Goal: Task Accomplishment & Management: Manage account settings

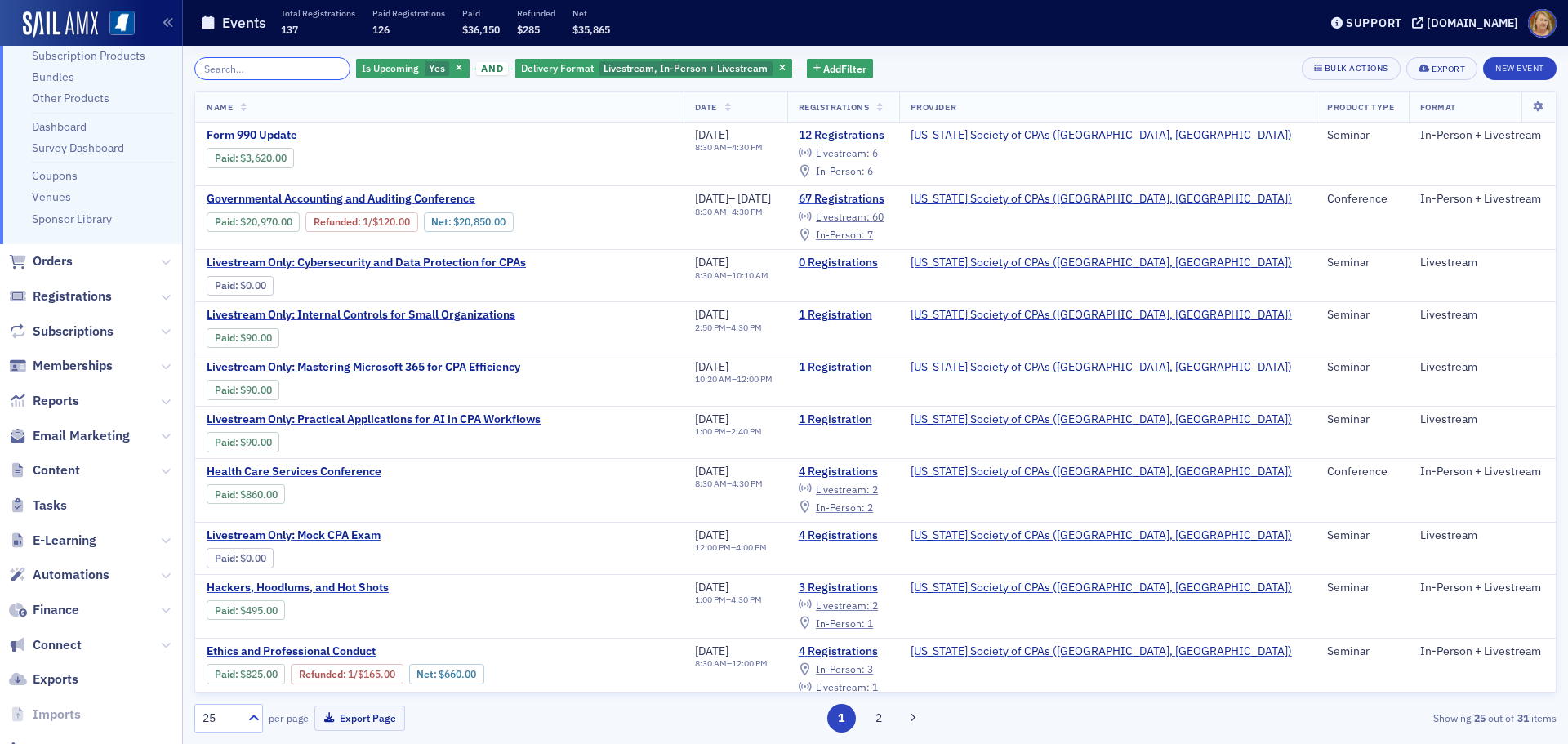
scroll to position [216, 0]
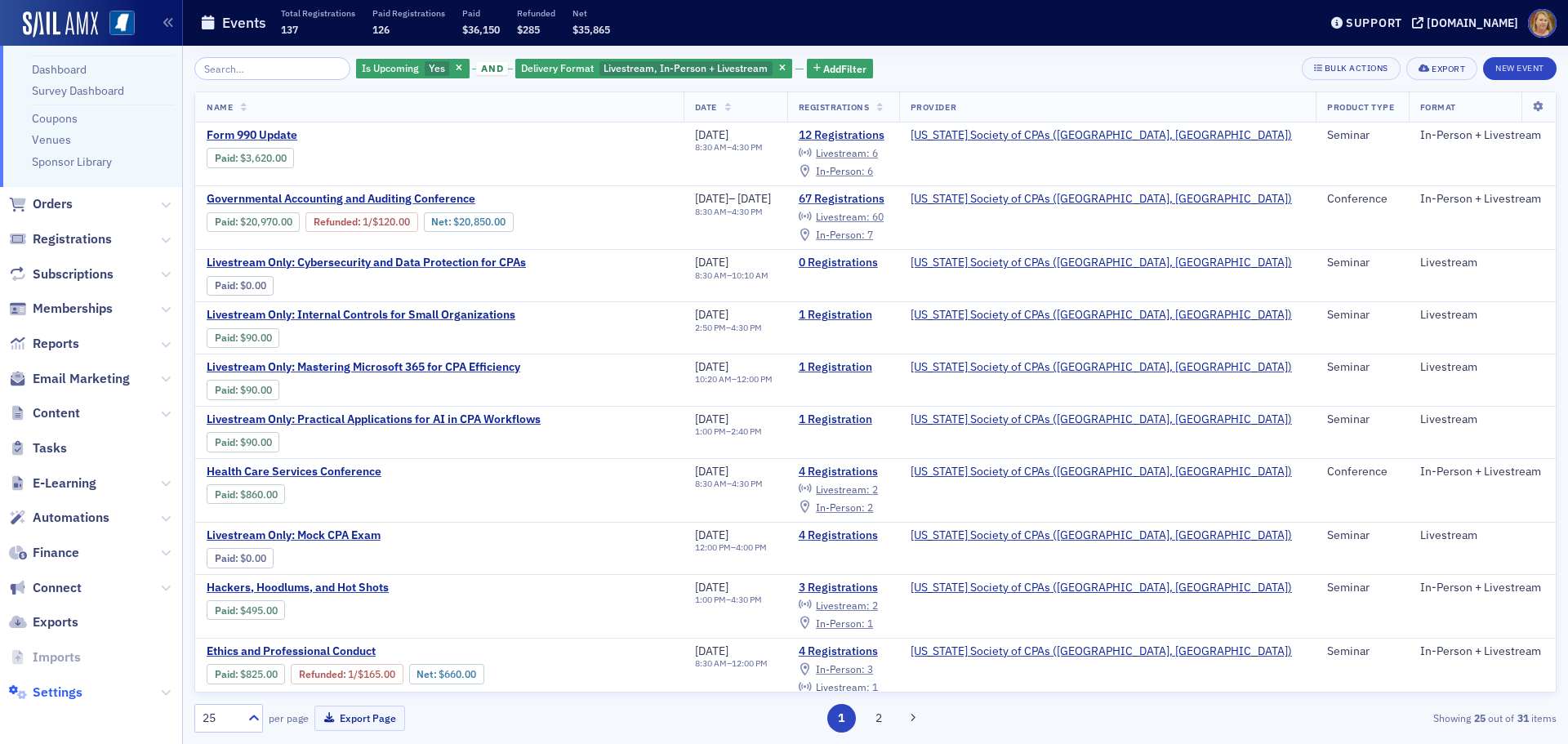
click at [63, 687] on span "Settings" at bounding box center [57, 691] width 50 height 18
select select "US"
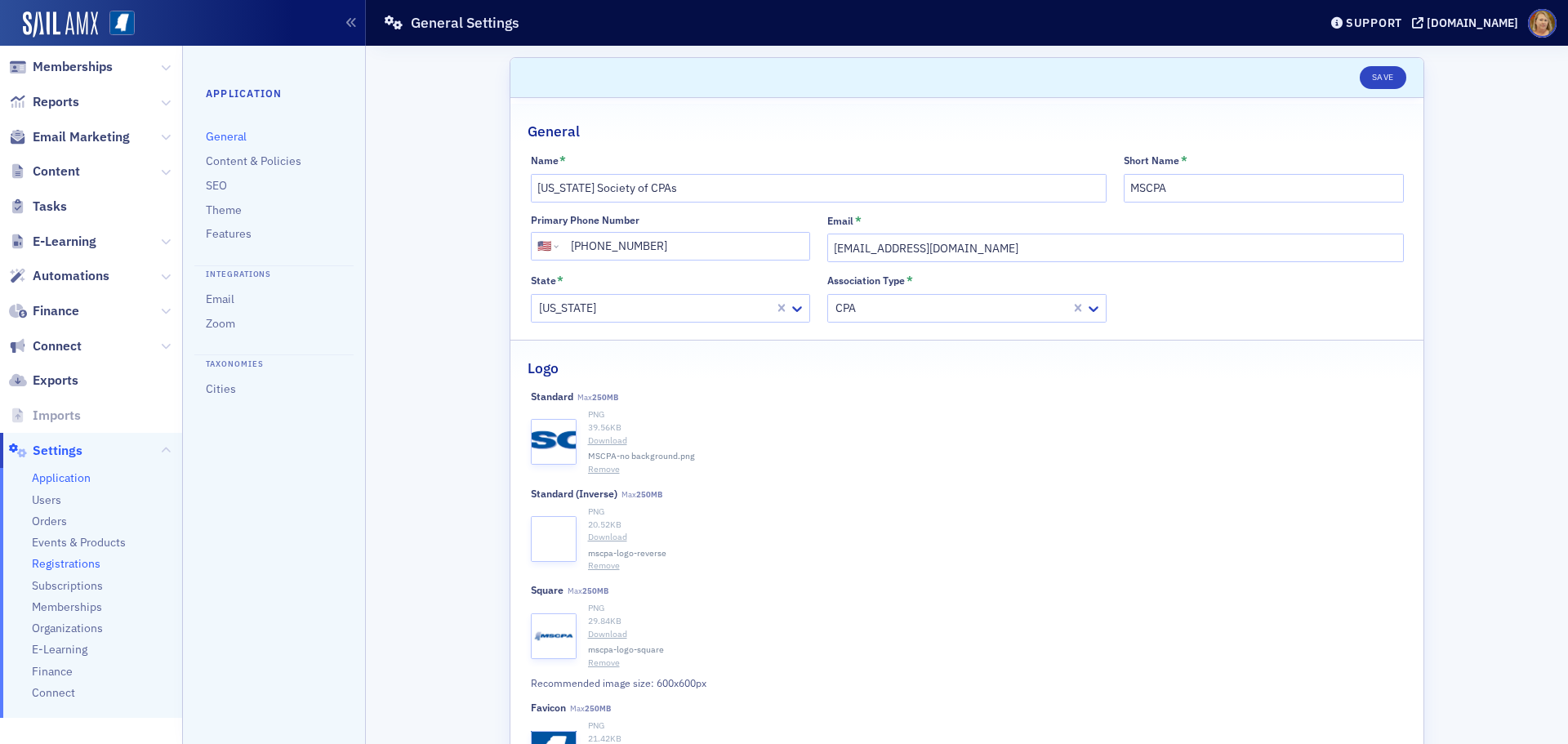
click at [83, 563] on span "Registrations" at bounding box center [66, 564] width 68 height 16
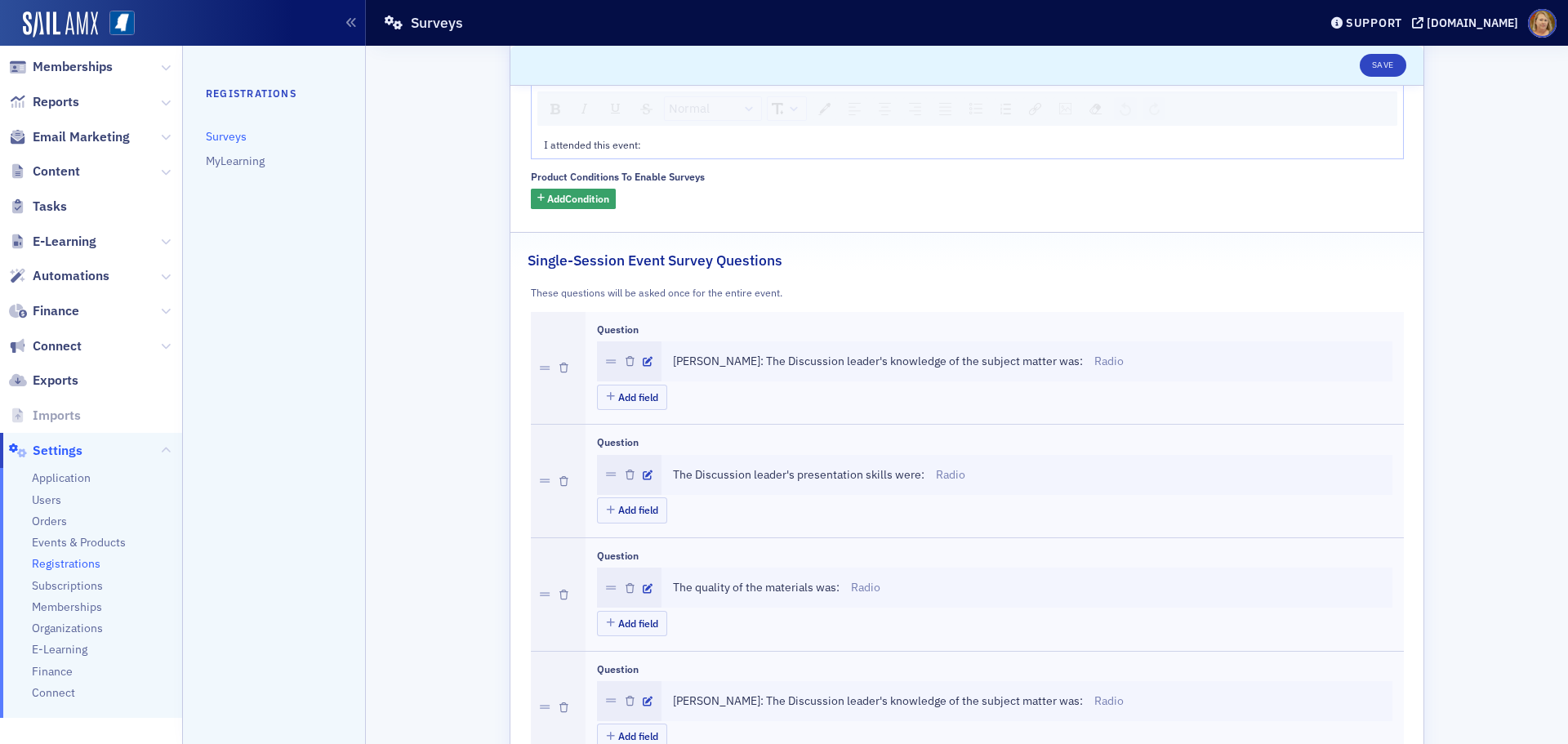
scroll to position [245, 0]
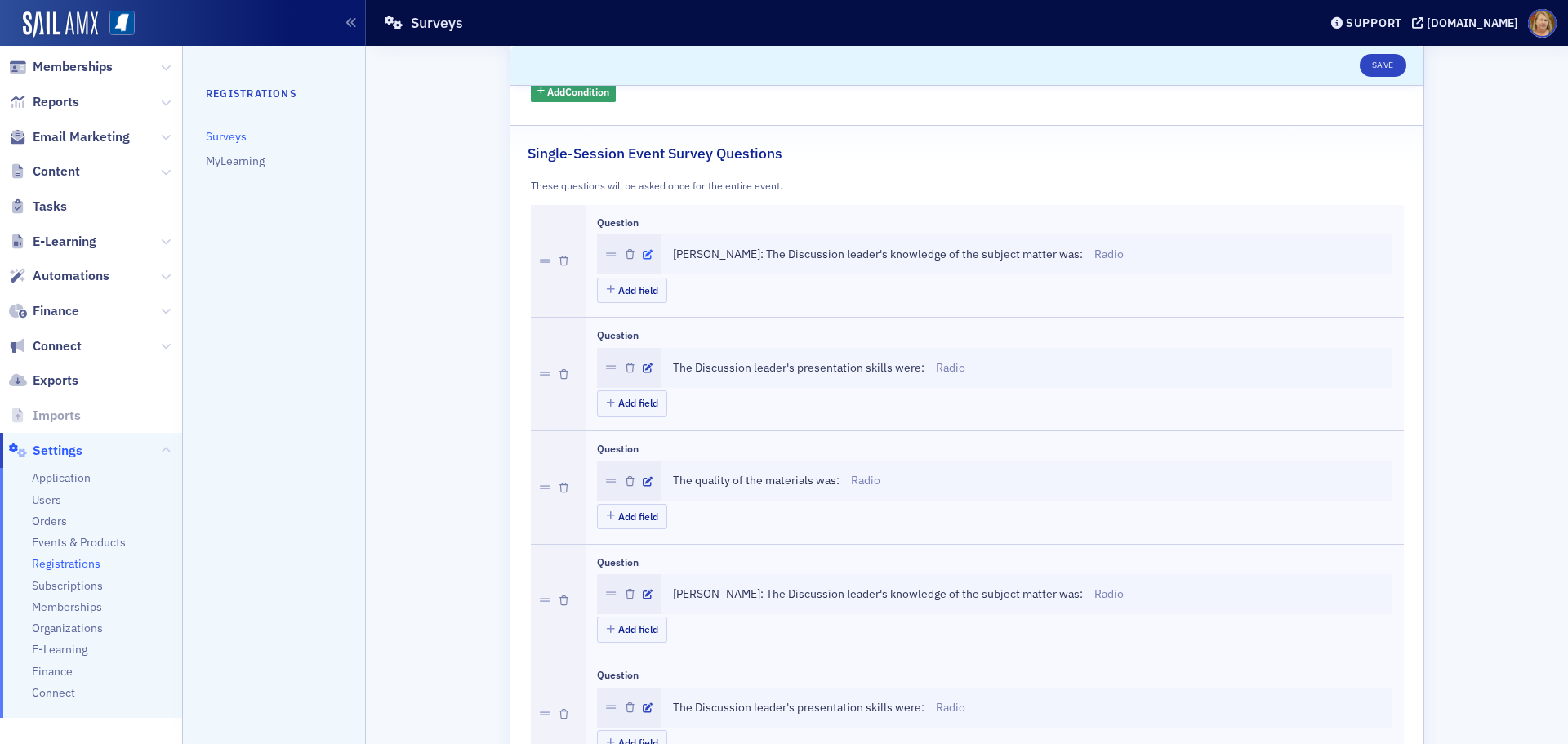
click at [643, 254] on icon "button" at bounding box center [647, 254] width 10 height 10
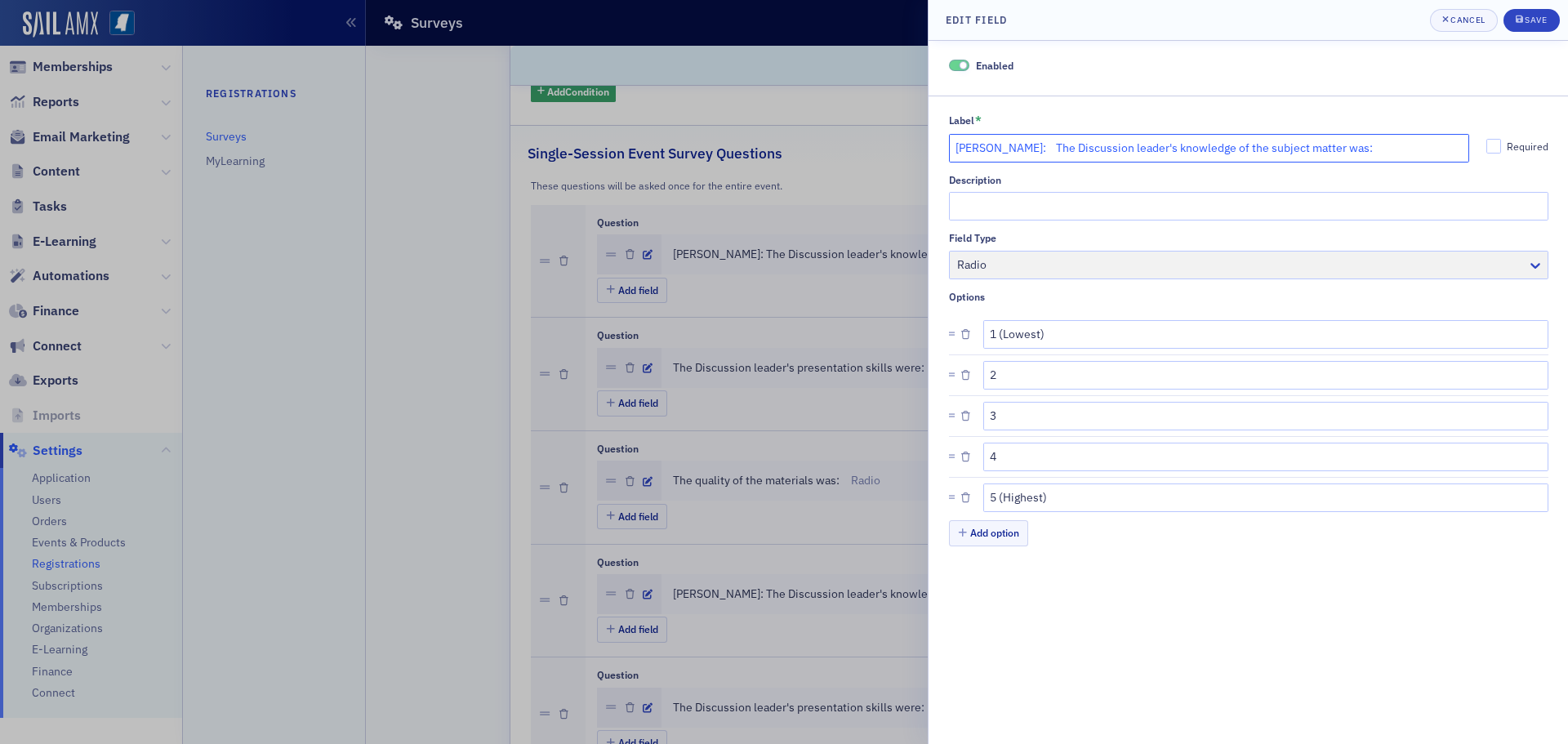
drag, startPoint x: 1039, startPoint y: 141, endPoint x: 949, endPoint y: 146, distance: 90.1
click at [949, 145] on input "Mark Streiber: The Discussion leader's knowledge of the subject matter was:" at bounding box center [1209, 148] width 521 height 29
type input "The Discussion leader's knowledge of the subject matter was:"
click at [1537, 21] on div "Save" at bounding box center [1536, 20] width 22 height 9
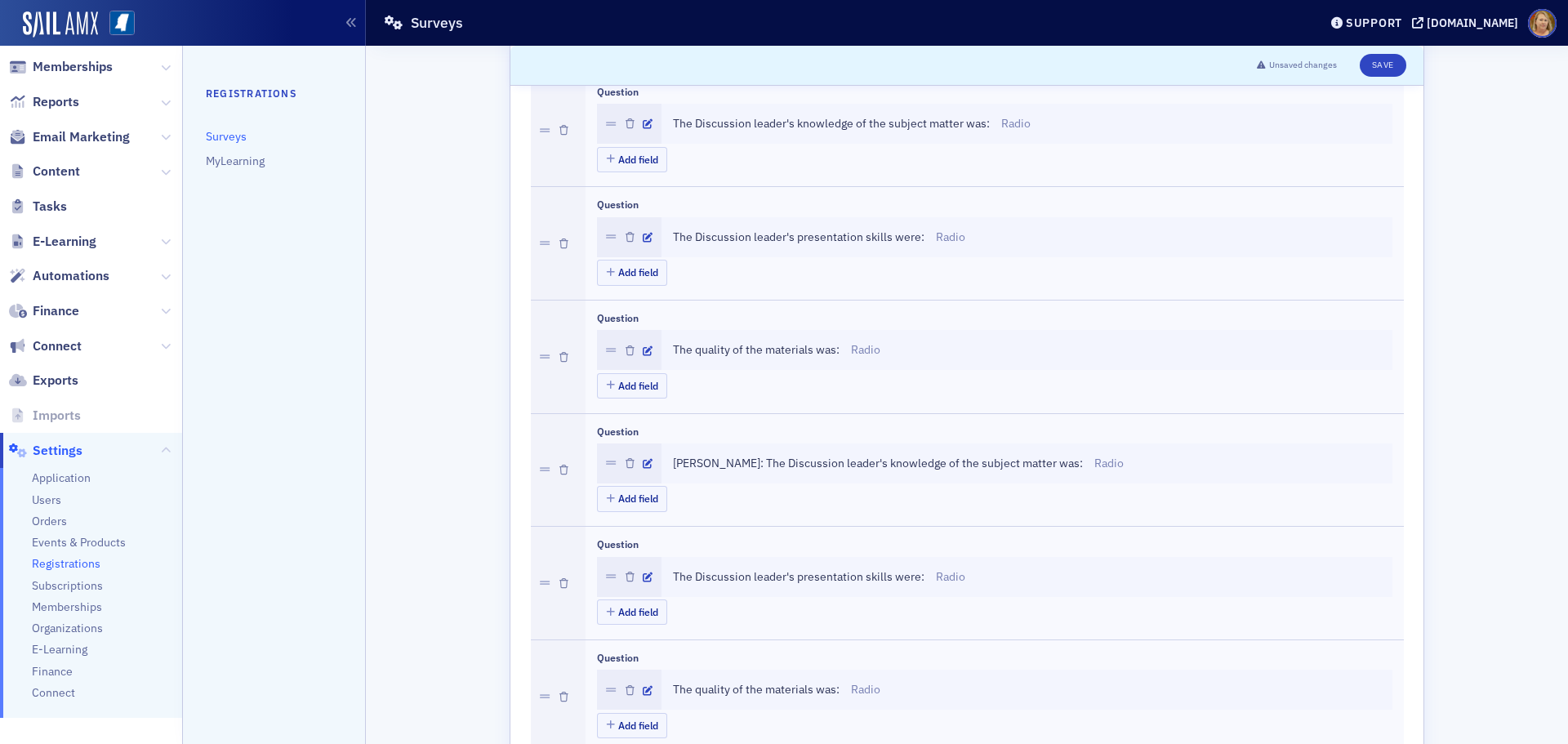
scroll to position [409, 0]
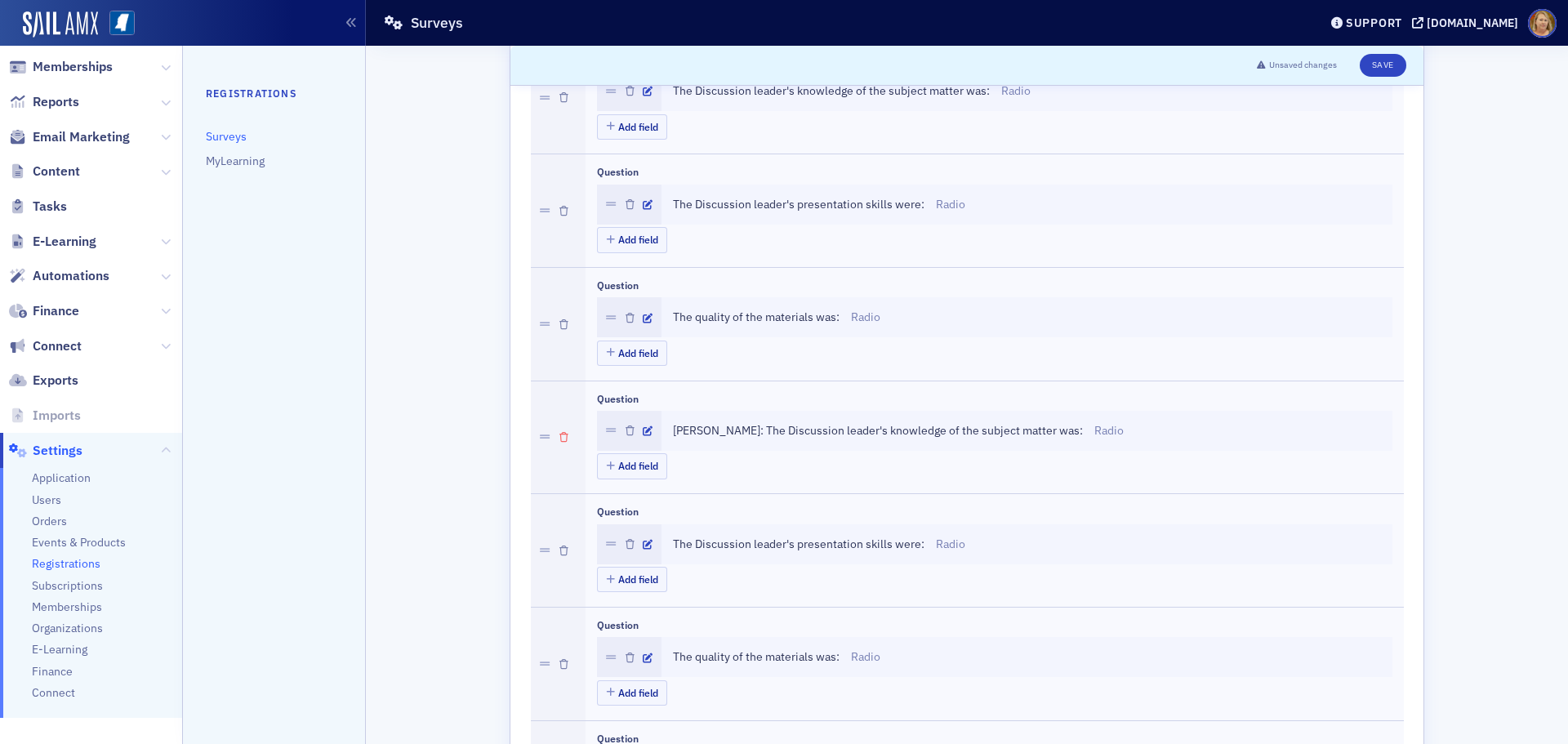
click at [559, 437] on icon "button" at bounding box center [564, 437] width 9 height 10
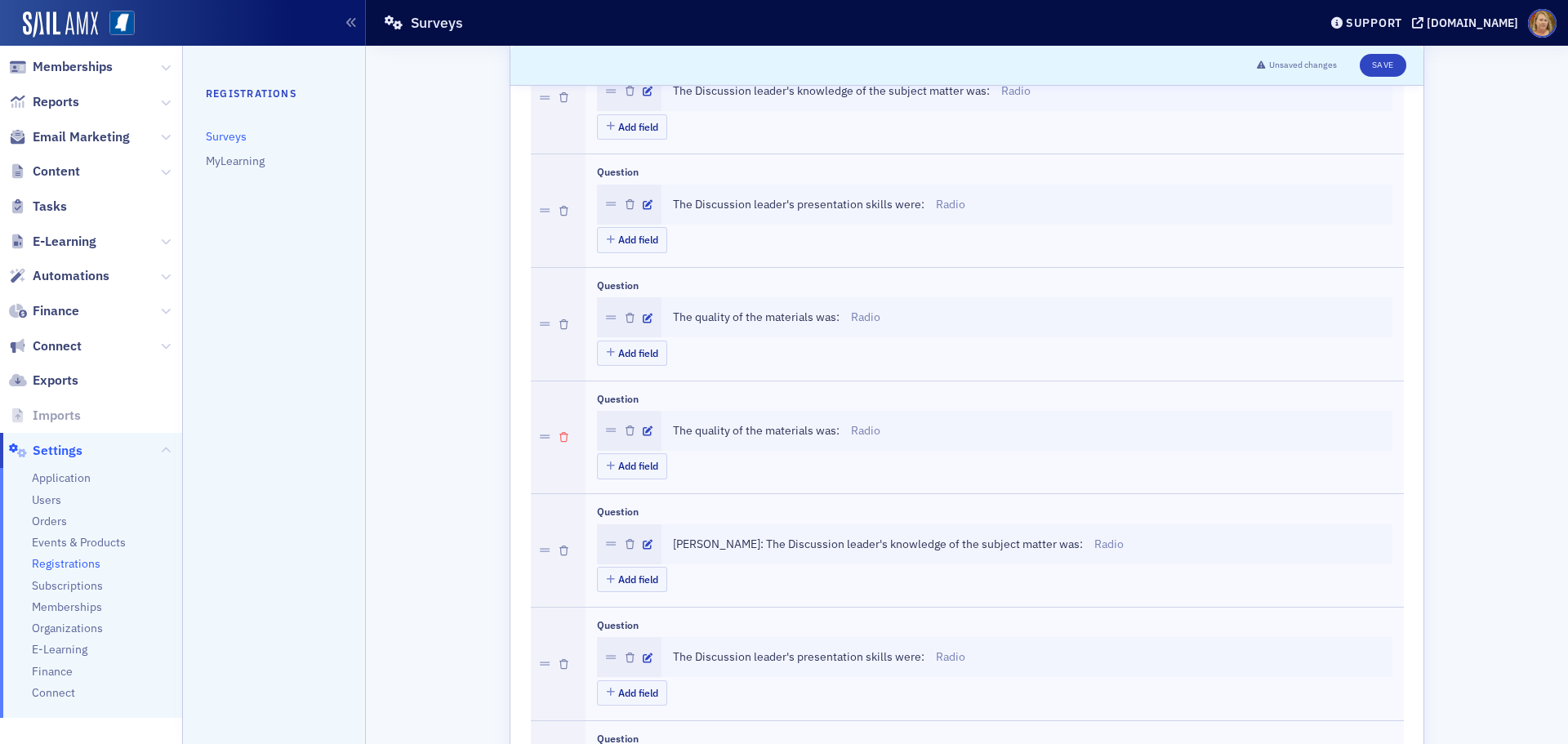
click at [559, 437] on icon "button" at bounding box center [564, 437] width 9 height 10
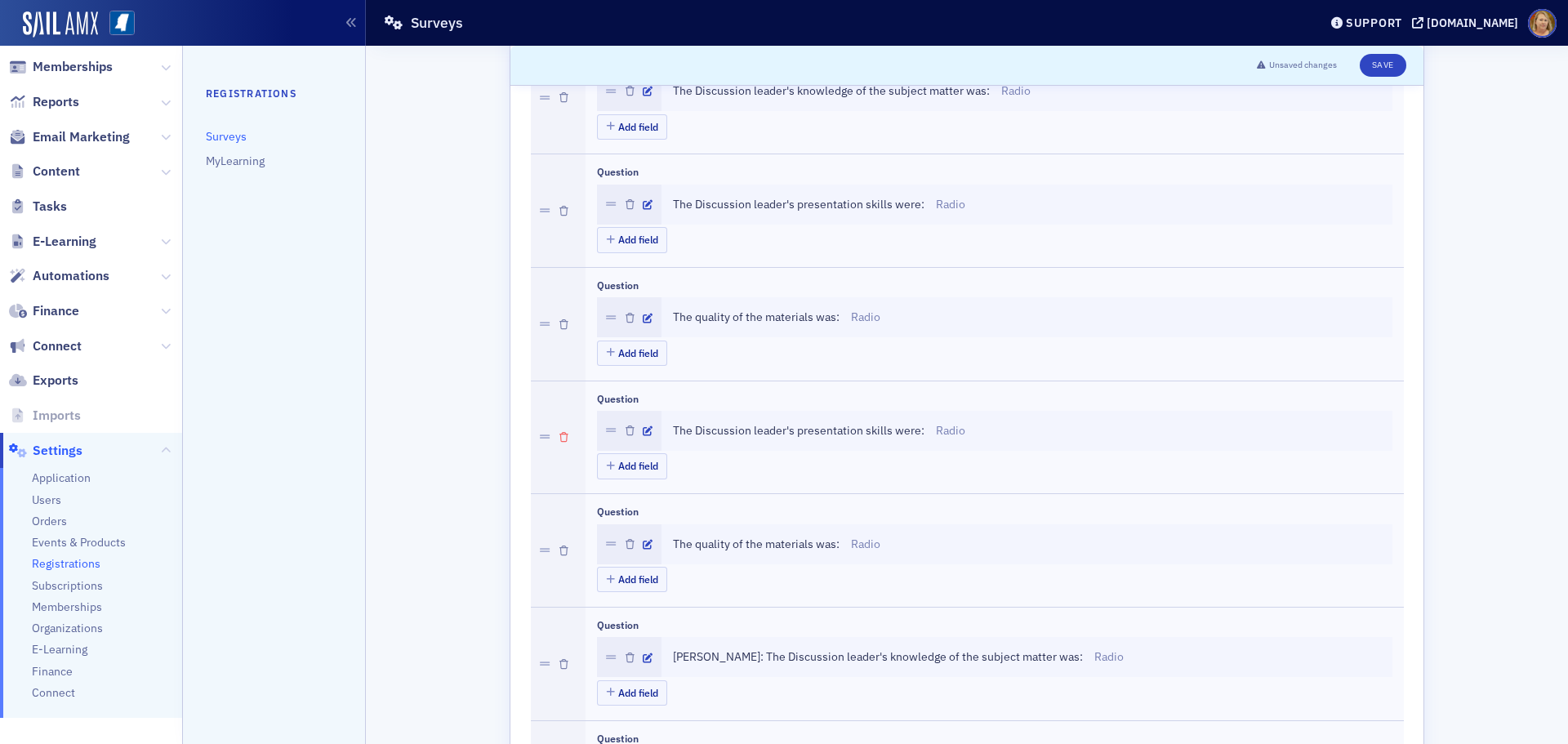
click at [559, 437] on icon "button" at bounding box center [564, 437] width 9 height 10
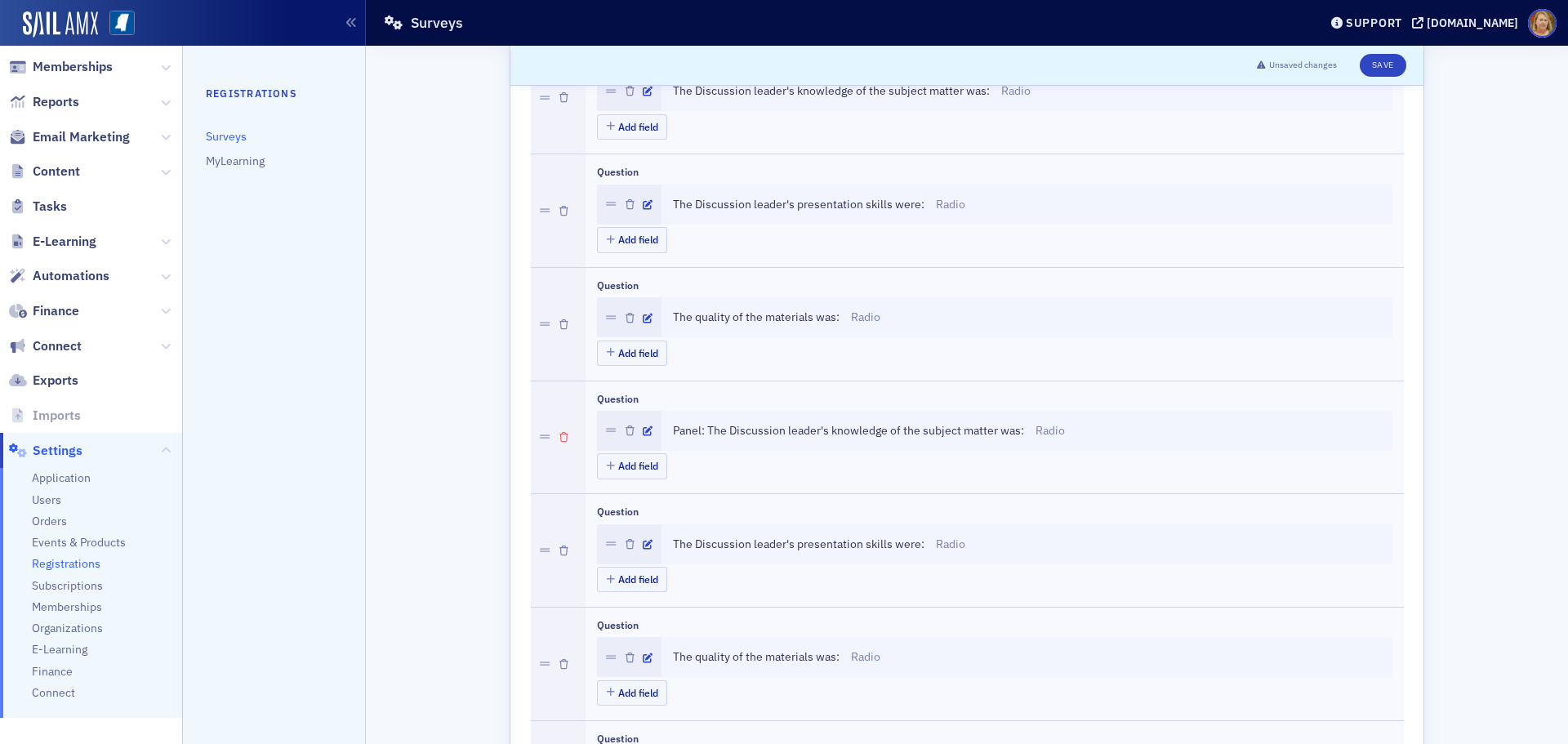
click at [559, 437] on icon "button" at bounding box center [564, 437] width 9 height 10
click at [643, 433] on icon "button" at bounding box center [647, 431] width 10 height 10
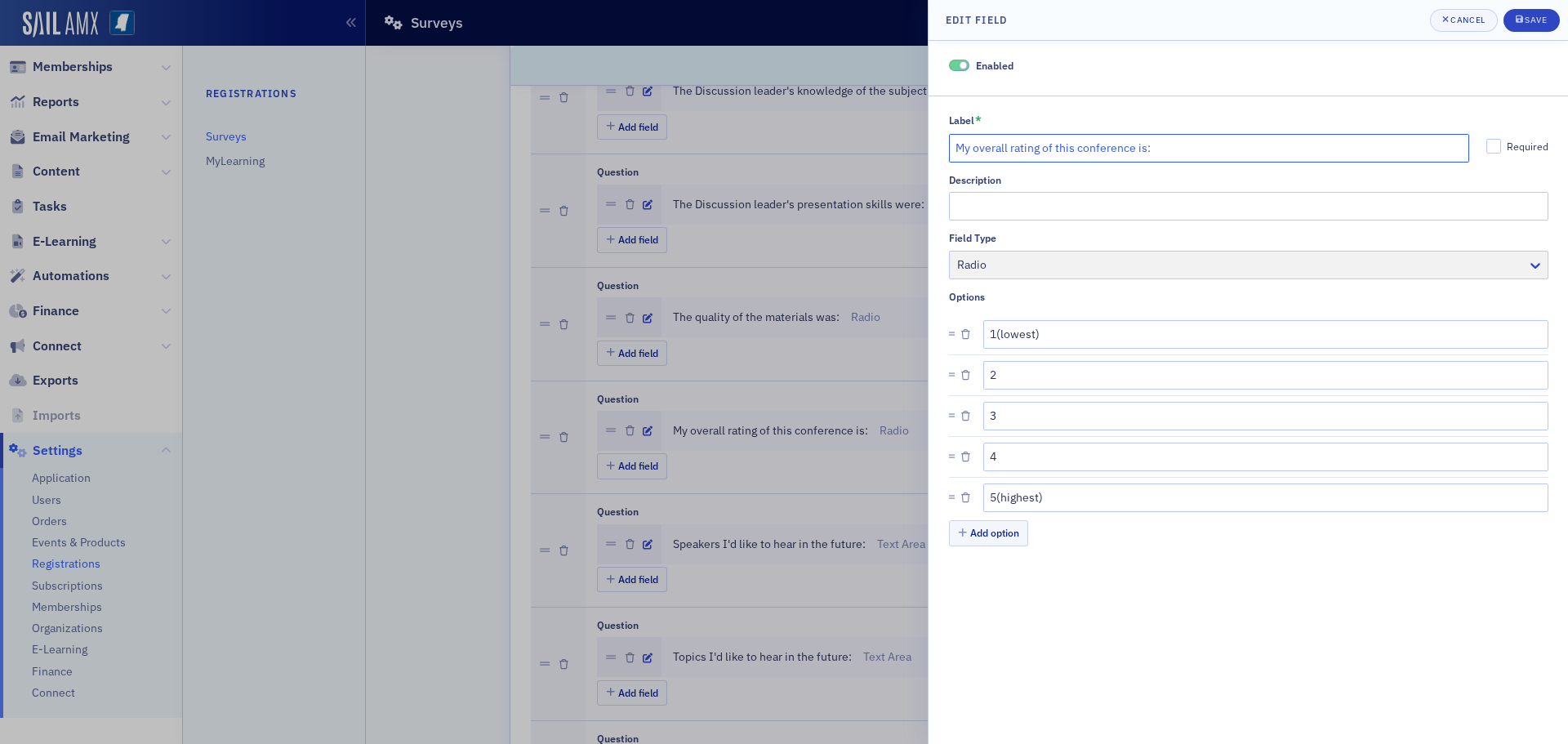
drag, startPoint x: 1134, startPoint y: 147, endPoint x: 1079, endPoint y: 153, distance: 55.3
click at [1079, 153] on input "My overall rating of this conference is:" at bounding box center [1209, 148] width 521 height 29
type input "My overall rating of this course is:"
click at [1515, 22] on icon "submit" at bounding box center [1519, 19] width 7 height 7
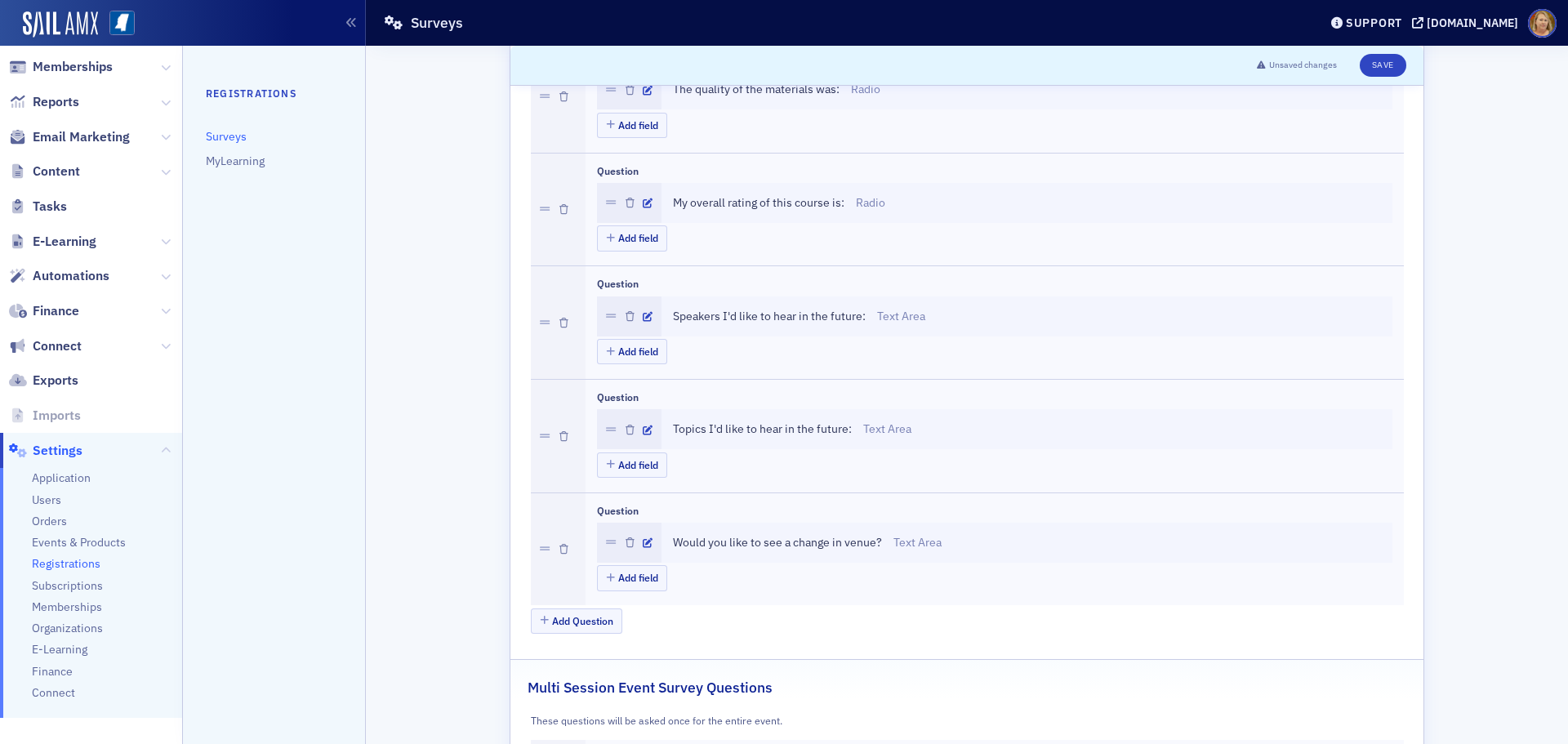
scroll to position [653, 0]
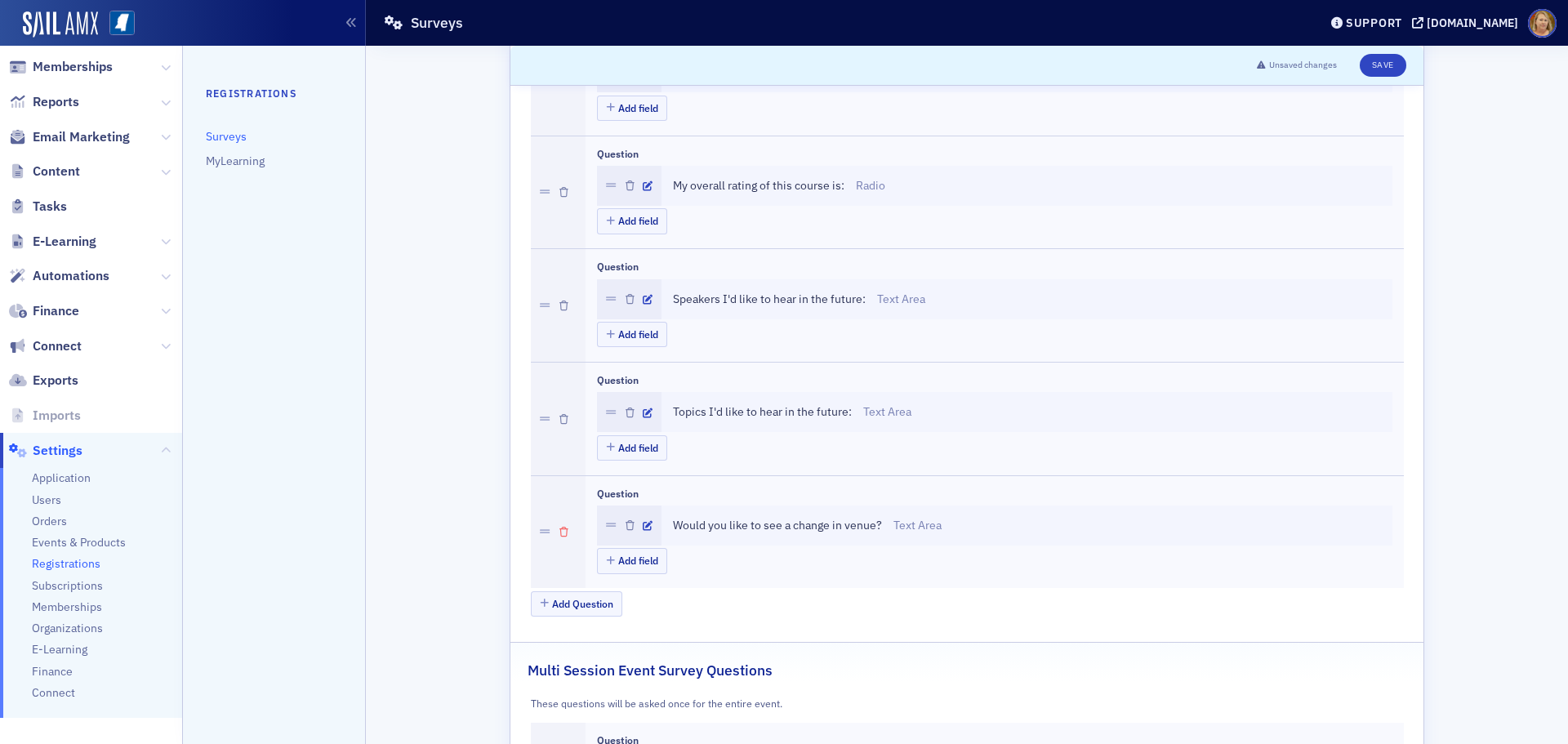
click at [561, 530] on icon "button" at bounding box center [564, 532] width 9 height 10
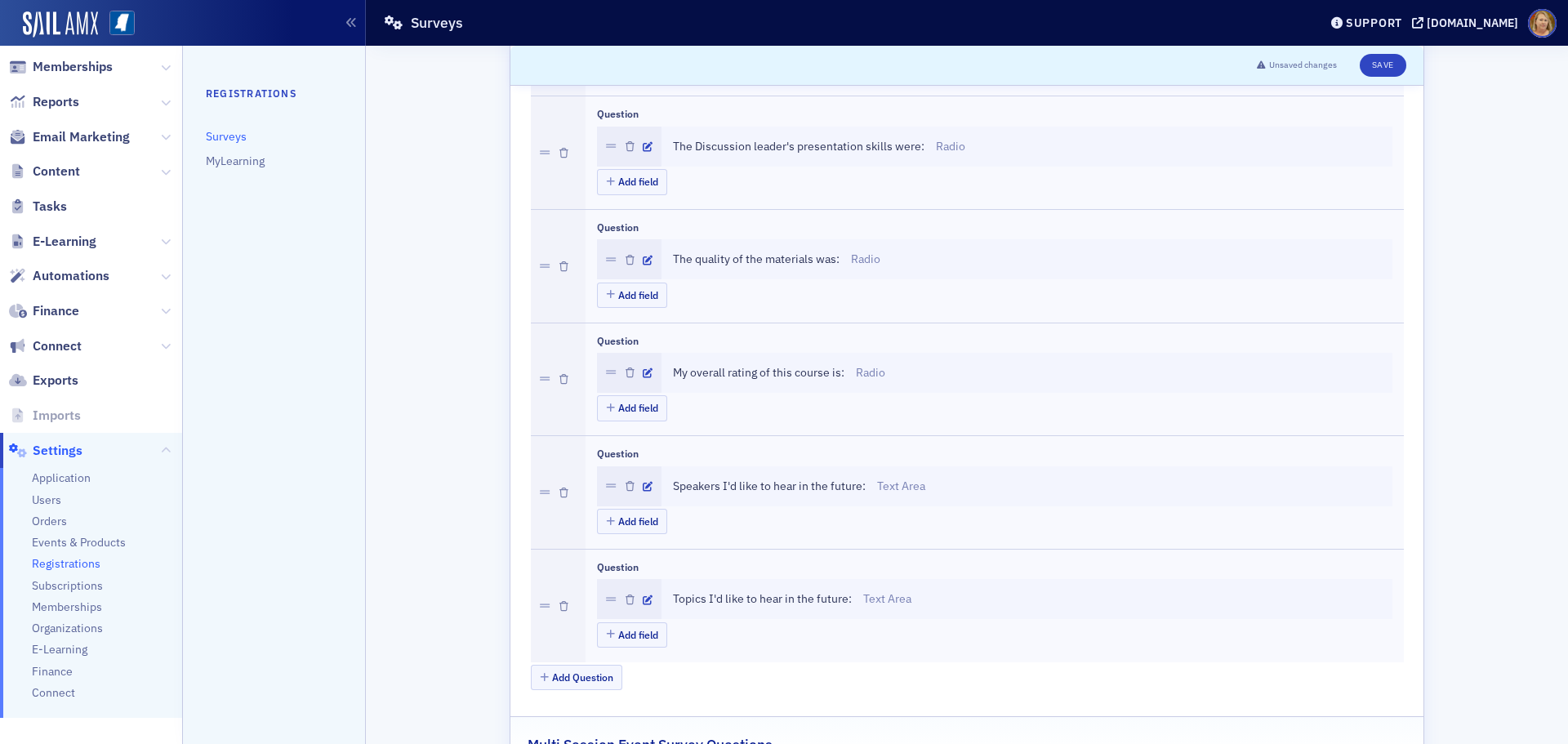
scroll to position [490, 0]
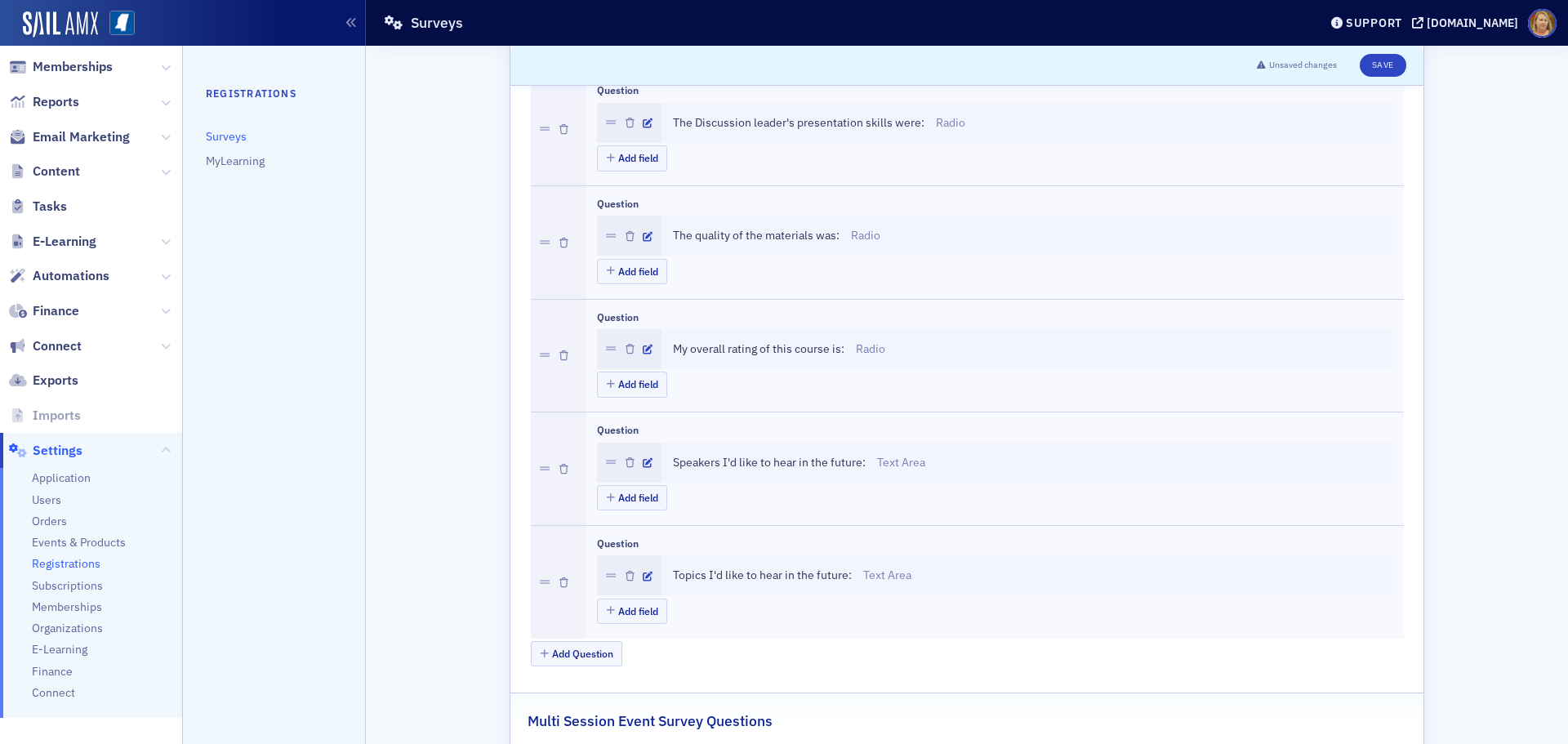
click at [827, 230] on span "The quality of the materials was:" at bounding box center [756, 236] width 166 height 18
click at [643, 235] on icon "button" at bounding box center [647, 237] width 10 height 10
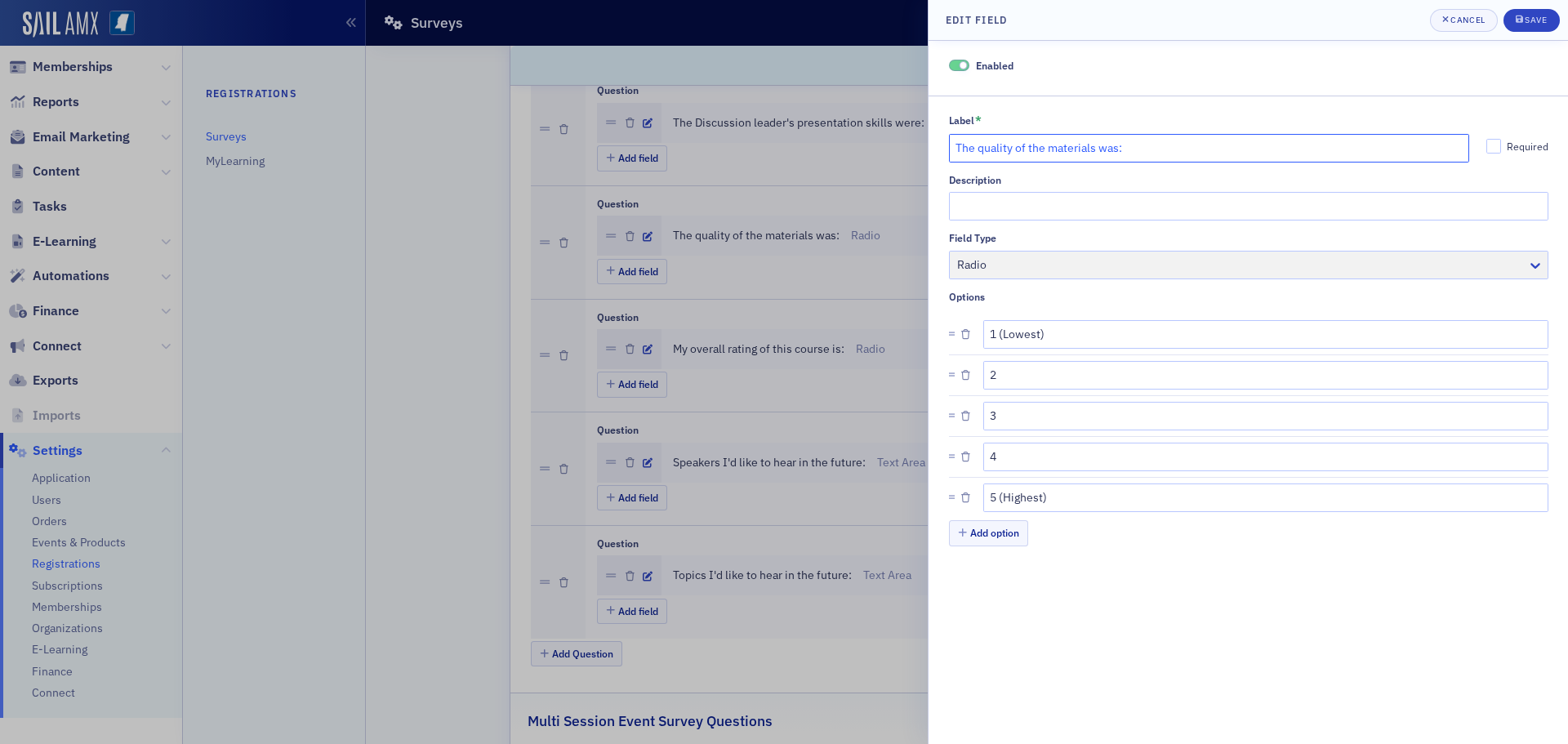
click at [1117, 149] on input "The quality of the materials was:" at bounding box center [1209, 148] width 521 height 29
type input "The quality of the materials were:"
click at [1544, 20] on div "Save" at bounding box center [1536, 20] width 22 height 9
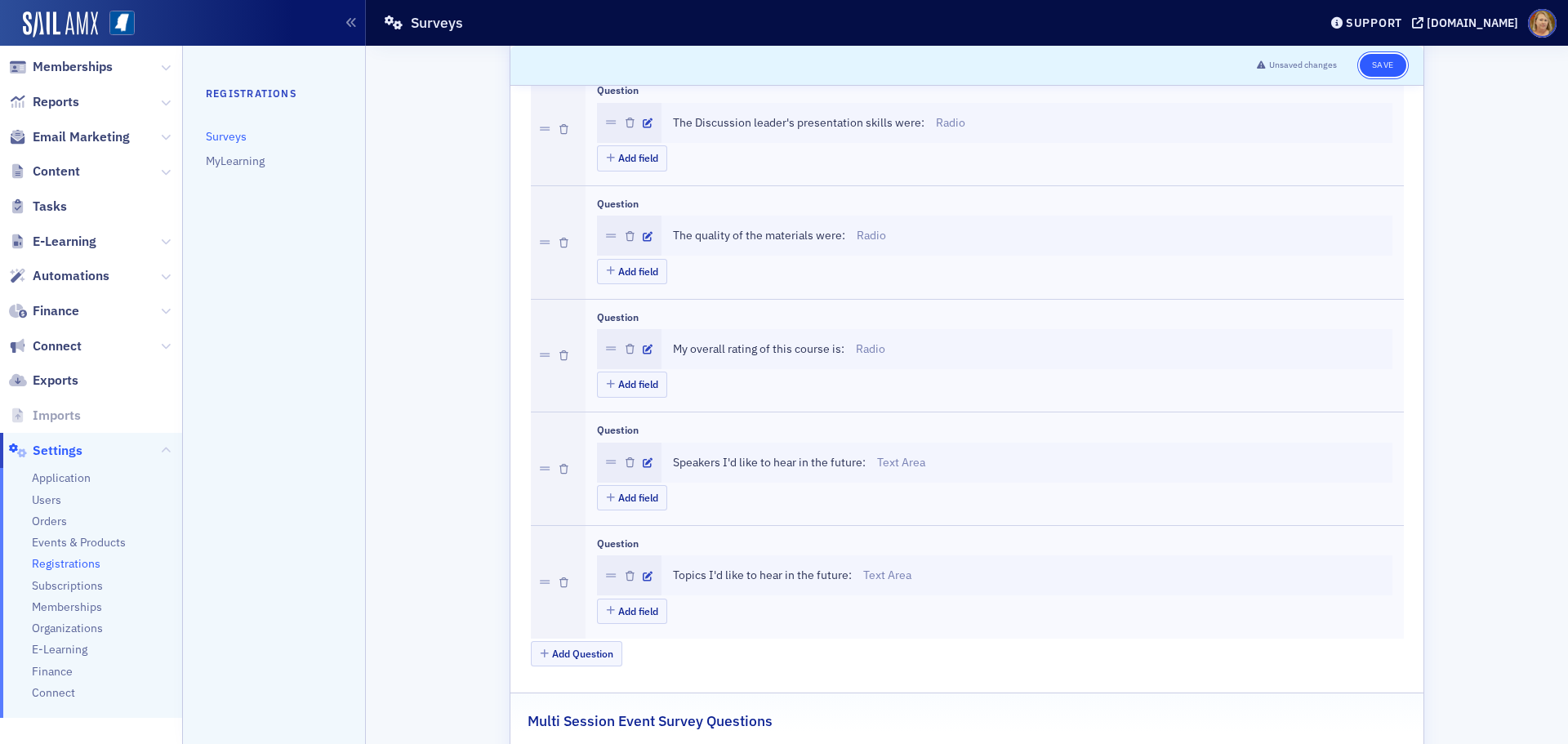
click at [1371, 65] on button "Save" at bounding box center [1383, 65] width 46 height 23
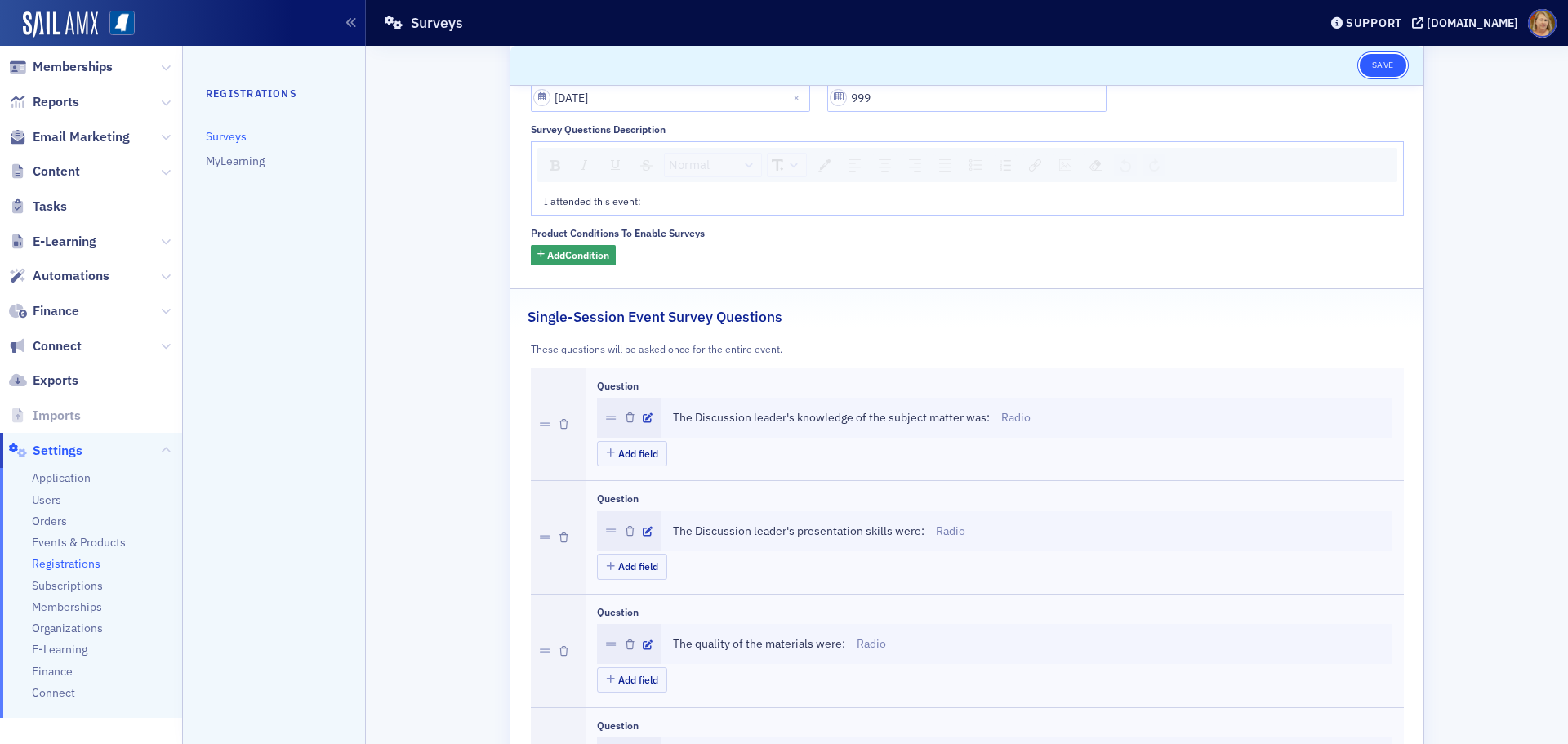
click at [1373, 61] on button "Save" at bounding box center [1383, 65] width 46 height 23
